Goal: Task Accomplishment & Management: Use online tool/utility

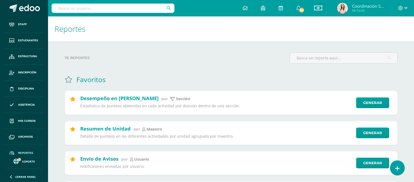
select select "Unidad 3"
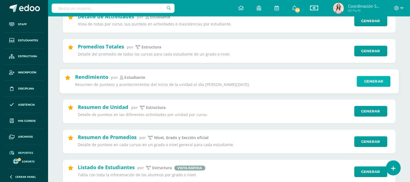
click at [370, 83] on link "Generar" at bounding box center [374, 81] width 34 height 11
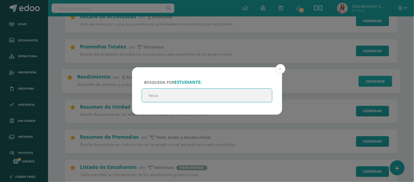
type input "Yeicob"
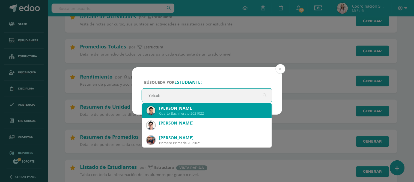
click at [223, 104] on div "[PERSON_NAME] Cuarto Bachillerato 2021022" at bounding box center [207, 110] width 121 height 15
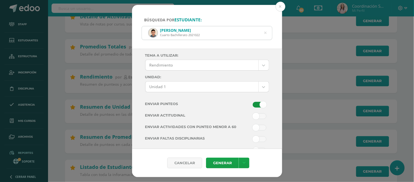
click at [259, 128] on span at bounding box center [260, 127] width 14 height 6
click at [0, 0] on input "checkbox" at bounding box center [0, 0] width 0 height 0
click at [253, 107] on span at bounding box center [260, 105] width 14 height 6
click at [0, 0] on input "checkbox" at bounding box center [0, 0] width 0 height 0
click at [218, 164] on link "Generar" at bounding box center [222, 162] width 33 height 11
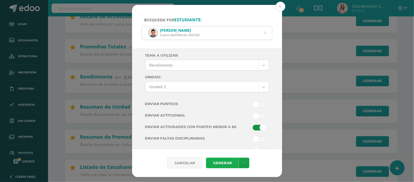
click at [217, 164] on link "Generar" at bounding box center [222, 162] width 33 height 11
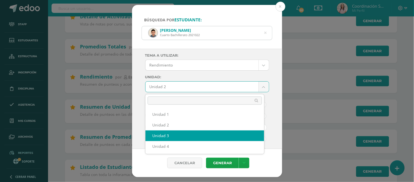
select select "Unidad 3"
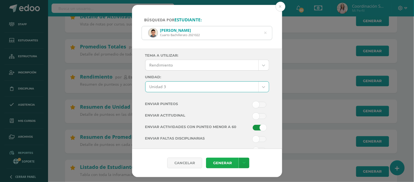
click at [221, 163] on link "Generar" at bounding box center [222, 162] width 33 height 11
